Goal: Navigation & Orientation: Find specific page/section

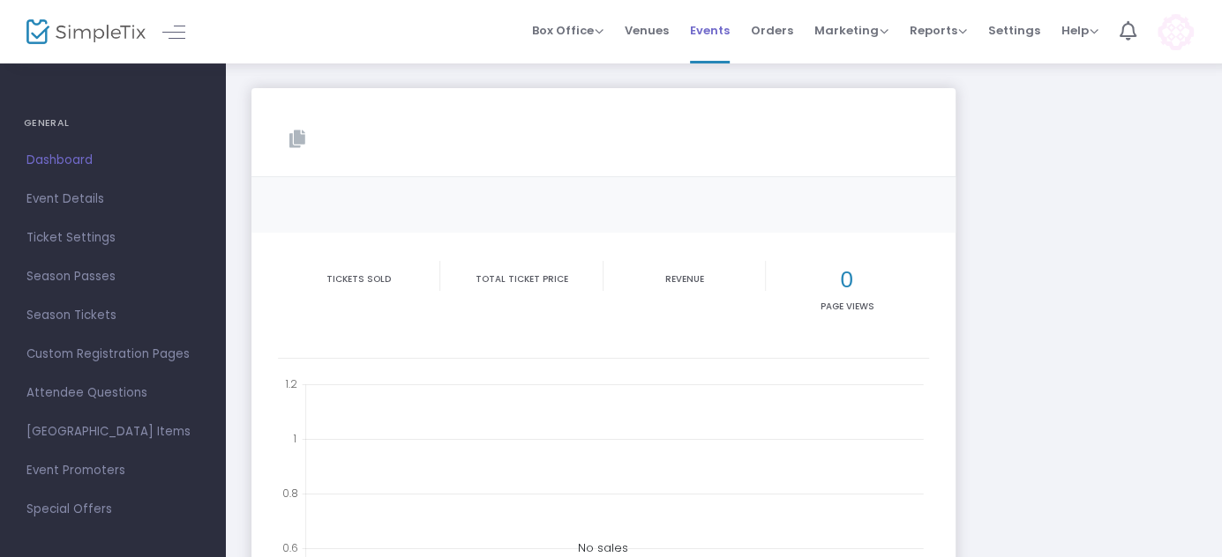
click at [707, 28] on span "Events" at bounding box center [710, 30] width 40 height 45
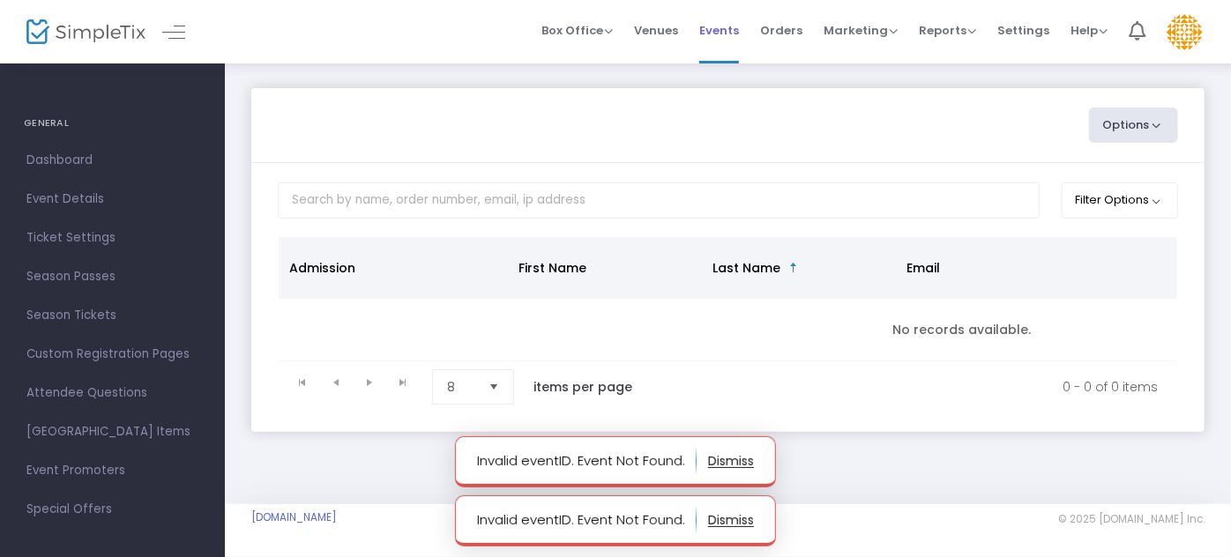
click at [722, 33] on span "Events" at bounding box center [719, 30] width 40 height 45
